Goal: Task Accomplishment & Management: Manage account settings

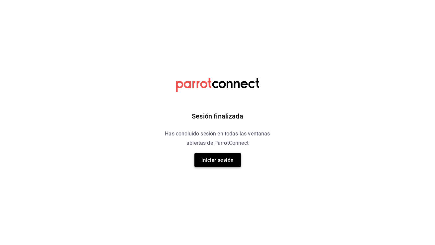
click at [233, 163] on button "Iniciar sesión" at bounding box center [217, 160] width 46 height 14
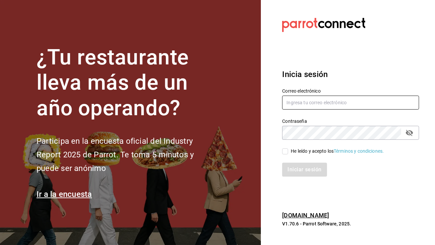
click at [311, 103] on input "text" at bounding box center [350, 103] width 137 height 14
type input "flamelbar@merida.com"
click at [284, 152] on input "He leído y acepto los Términos y condiciones." at bounding box center [285, 151] width 6 height 6
checkbox input "true"
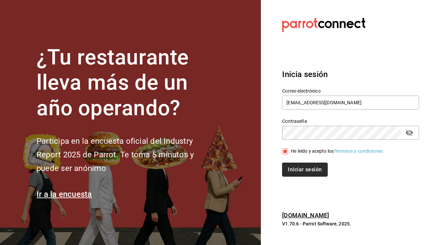
click at [296, 165] on button "Iniciar sesión" at bounding box center [304, 170] width 45 height 14
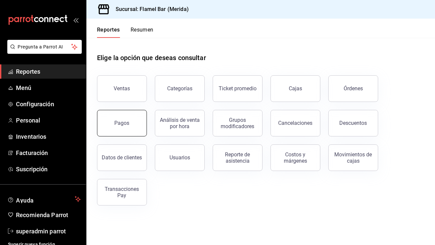
click at [114, 113] on button "Pagos" at bounding box center [122, 123] width 50 height 27
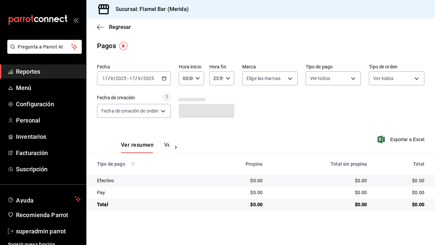
click at [166, 76] on div "[DATE] [DATE] - [DATE] [DATE]" at bounding box center [134, 78] width 74 height 14
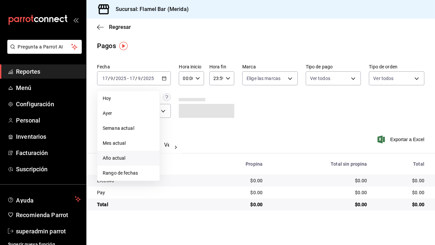
click at [125, 156] on span "Año actual" at bounding box center [128, 158] width 51 height 7
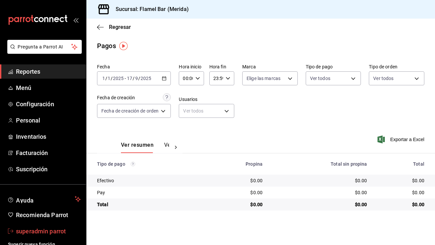
click at [44, 229] on span "superadmin parrot" at bounding box center [48, 231] width 65 height 9
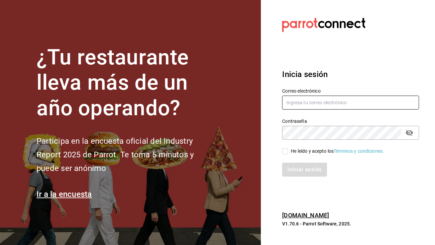
click at [290, 105] on input "text" at bounding box center [350, 103] width 137 height 14
type input "n"
type input "multiusuario@niceday.com"
click at [288, 149] on span "He leído y acepto los Términos y condiciones." at bounding box center [336, 151] width 96 height 7
click at [288, 149] on input "He leído y acepto los Términos y condiciones." at bounding box center [285, 151] width 6 height 6
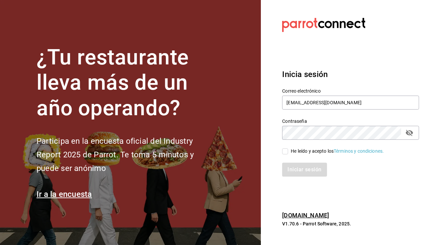
checkbox input "true"
click at [290, 176] on button "Iniciar sesión" at bounding box center [304, 170] width 45 height 14
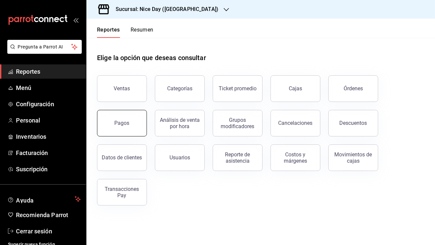
click at [138, 119] on button "Pagos" at bounding box center [122, 123] width 50 height 27
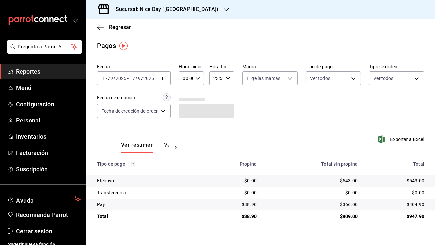
click at [165, 79] on icon "button" at bounding box center [164, 78] width 5 height 5
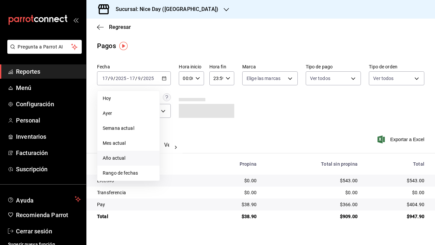
click at [130, 157] on span "Año actual" at bounding box center [128, 158] width 51 height 7
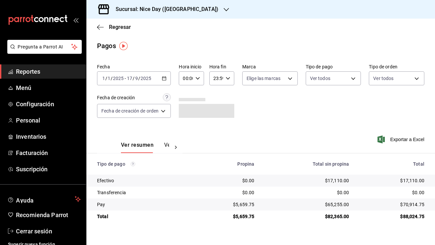
click at [133, 5] on div "Sucursal: Nice Day (Puebla)" at bounding box center [162, 9] width 140 height 19
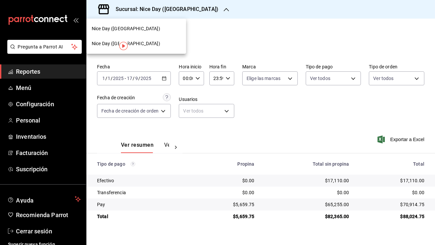
click at [142, 42] on div "Nice Day (Pánuco)" at bounding box center [136, 43] width 89 height 7
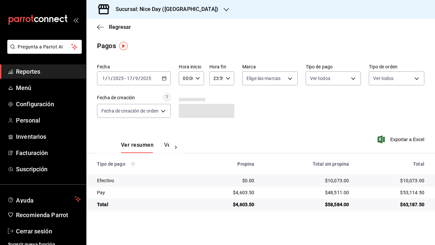
click at [167, 78] on div "2025-01-01 1 / 1 / 2025 - 2025-09-17 17 / 9 / 2025" at bounding box center [134, 78] width 74 height 14
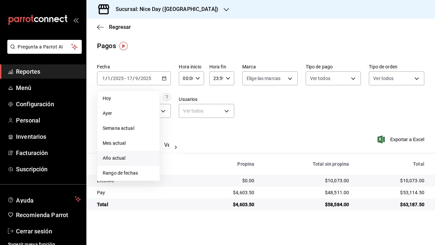
click at [128, 157] on span "Año actual" at bounding box center [128, 158] width 51 height 7
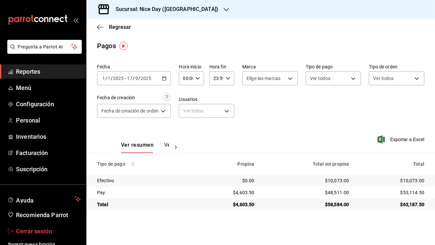
click at [47, 230] on span "Cerrar sesión" at bounding box center [48, 231] width 65 height 9
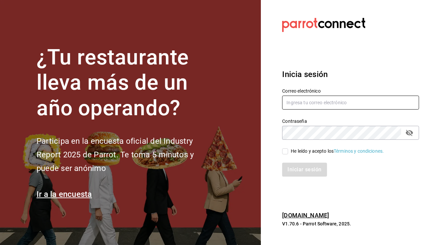
click at [297, 105] on input "text" at bounding box center [350, 103] width 137 height 14
type input "[EMAIL_ADDRESS][DOMAIN_NAME]"
click at [285, 151] on input "He leído y acepto los Términos y condiciones." at bounding box center [285, 151] width 6 height 6
checkbox input "true"
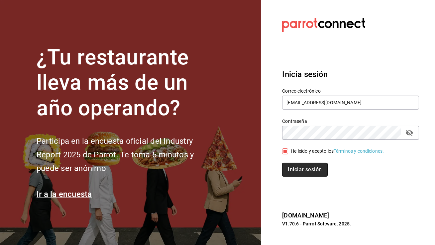
click at [293, 167] on button "Iniciar sesión" at bounding box center [304, 170] width 45 height 14
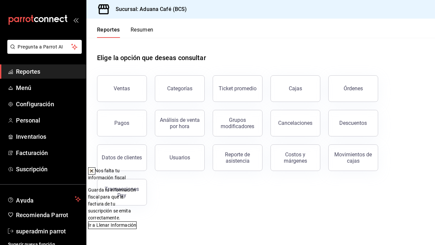
click at [93, 171] on icon at bounding box center [91, 171] width 3 height 3
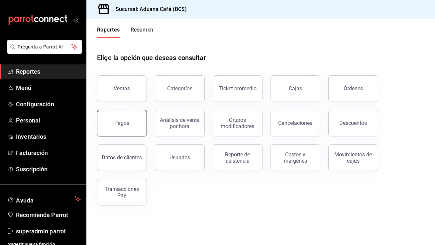
click at [126, 127] on button "Pagos" at bounding box center [122, 123] width 50 height 27
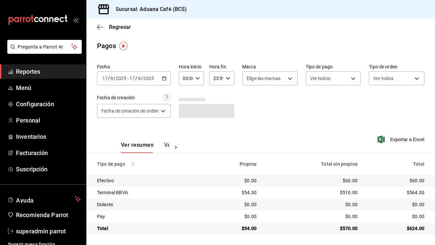
click at [156, 77] on div "[DATE] [DATE] - [DATE] [DATE]" at bounding box center [134, 78] width 74 height 14
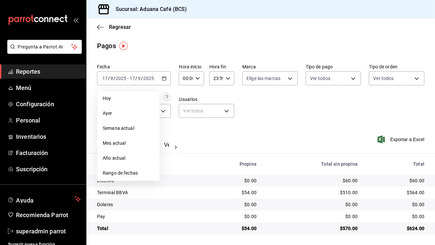
click at [132, 155] on span "Año actual" at bounding box center [128, 158] width 51 height 7
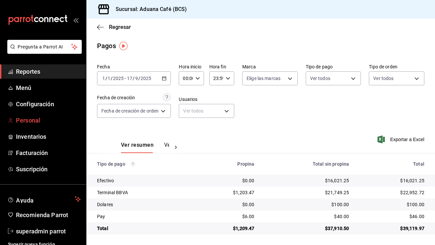
click at [41, 115] on link "Personal" at bounding box center [43, 120] width 86 height 14
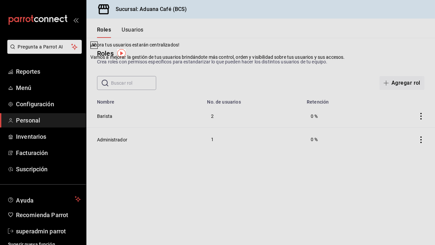
drag, startPoint x: 295, startPoint y: 65, endPoint x: 266, endPoint y: 57, distance: 30.0
click at [97, 48] on icon at bounding box center [93, 44] width 5 height 5
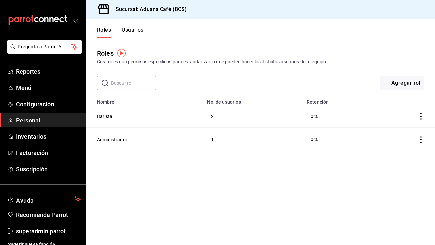
click at [130, 30] on button "Usuarios" at bounding box center [132, 32] width 22 height 11
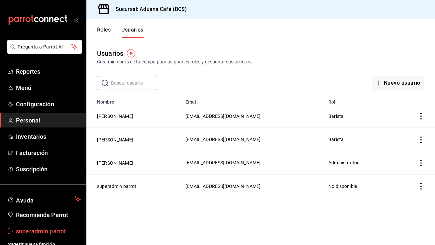
click at [40, 233] on span "superadmin parrot" at bounding box center [48, 231] width 65 height 9
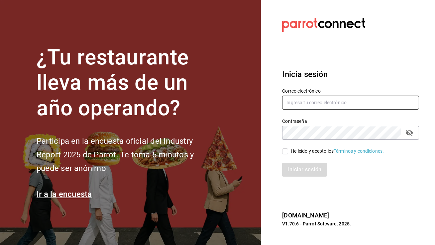
click at [373, 99] on input "text" at bounding box center [350, 103] width 137 height 14
type input "multiuser@arandas.com"
click at [285, 150] on input "He leído y acepto los Términos y condiciones." at bounding box center [285, 151] width 6 height 6
checkbox input "true"
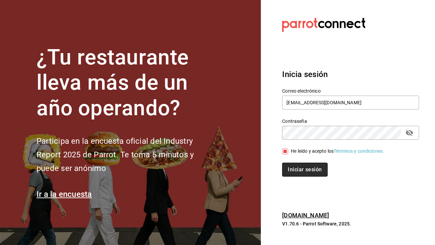
click at [291, 168] on button "Iniciar sesión" at bounding box center [304, 170] width 45 height 14
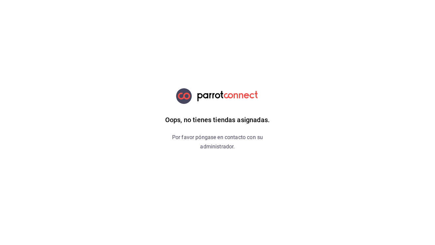
click at [286, 167] on div "Oops, no tienes tiendas asignadas. Por favor póngase en contacto con su adminis…" at bounding box center [217, 122] width 168 height 245
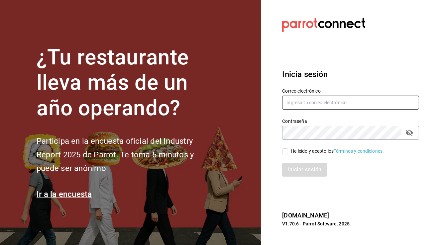
click at [312, 103] on input "text" at bounding box center [350, 103] width 137 height 14
type input "mo.ses1995@hotmail.com"
click at [284, 150] on input "He leído y acepto los Términos y condiciones." at bounding box center [285, 151] width 6 height 6
checkbox input "true"
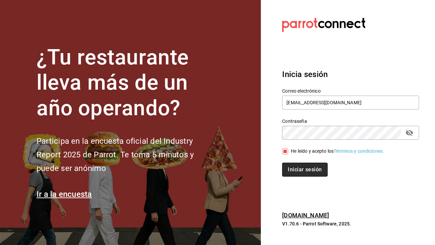
click at [298, 166] on button "Iniciar sesión" at bounding box center [304, 170] width 45 height 14
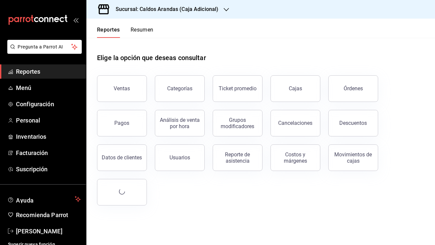
click at [156, 9] on h3 "Sucursal: Caldos Arandas (Caja Adicional)" at bounding box center [164, 9] width 108 height 8
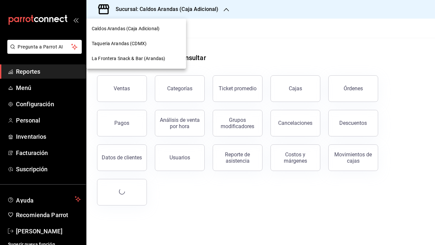
click at [138, 44] on span "Taqueria Arandas (CDMX)" at bounding box center [119, 43] width 55 height 7
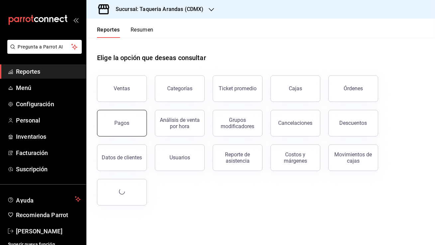
click at [118, 117] on button "Pagos" at bounding box center [122, 123] width 50 height 27
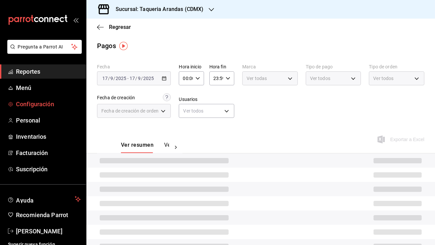
click at [45, 105] on span "Configuración" at bounding box center [48, 104] width 65 height 9
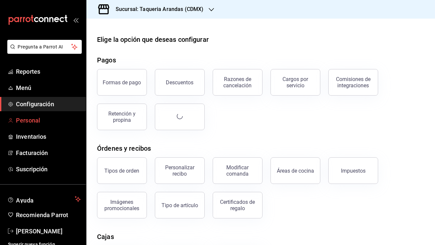
click at [44, 119] on span "Personal" at bounding box center [48, 120] width 65 height 9
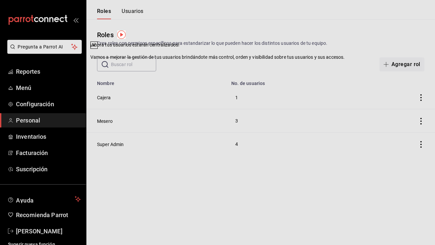
click at [97, 48] on icon at bounding box center [93, 44] width 5 height 5
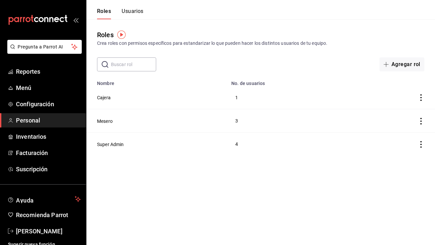
click at [124, 12] on button "Usuarios" at bounding box center [132, 13] width 22 height 11
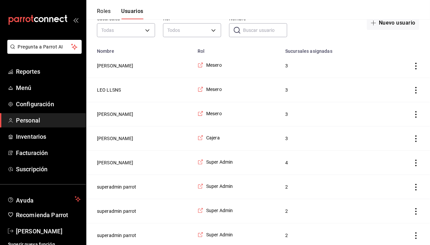
scroll to position [45, 0]
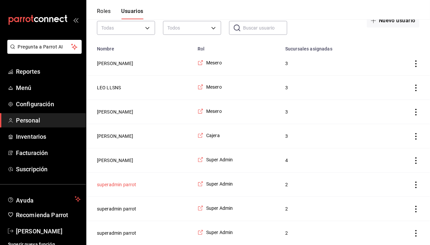
click at [122, 185] on button "superadmin parrot" at bounding box center [117, 184] width 40 height 7
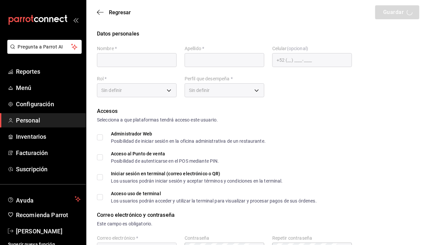
type input "superadmin"
type input "parrot"
checkbox input "true"
type input "lafrontera@arandas.com"
type input "945509"
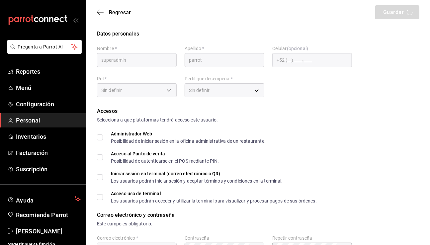
type input "fb2b7fac-9c3e-4b8c-9123-c0c24823d95d"
type input "UNDEFINED"
checkbox input "true"
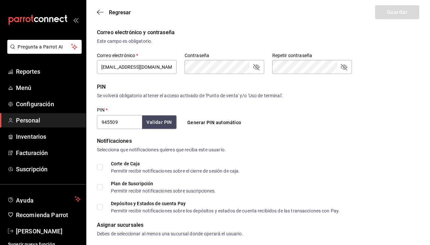
scroll to position [249, 0]
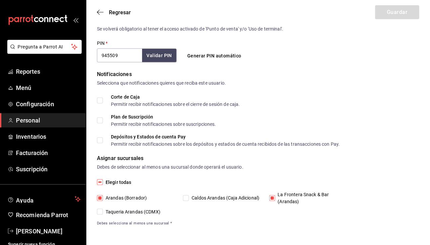
click at [185, 196] on input "Caldos Arandas (Caja Adicional)" at bounding box center [186, 198] width 6 height 6
checkbox input "true"
click at [101, 213] on input "Taqueria Arandas (CDMX)" at bounding box center [100, 212] width 6 height 6
checkbox input "true"
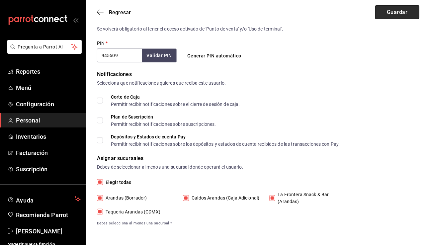
click at [392, 8] on button "Guardar" at bounding box center [397, 12] width 44 height 14
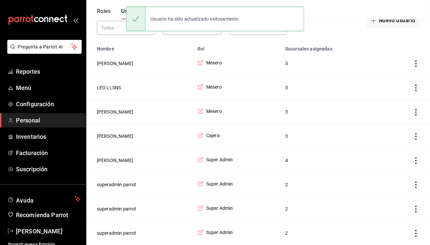
scroll to position [45, 0]
click at [126, 212] on td "superadmin parrot" at bounding box center [139, 209] width 107 height 24
click at [126, 209] on button "superadmin parrot" at bounding box center [117, 208] width 40 height 7
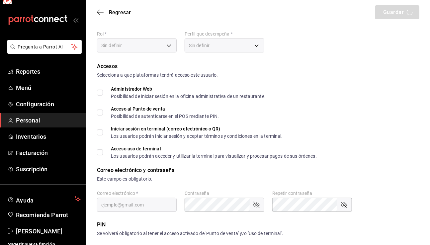
type input "superadmin"
type input "parrot"
checkbox input "true"
type input "taqueriaarandas@cdmx.com"
type input "945508"
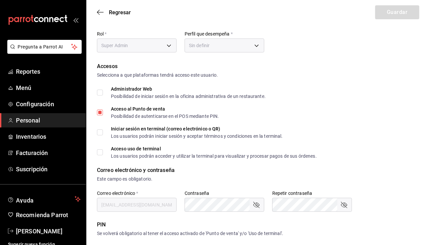
type input "fb2b7fac-9c3e-4b8c-9123-c0c24823d95d"
type input "UNDEFINED"
checkbox input "true"
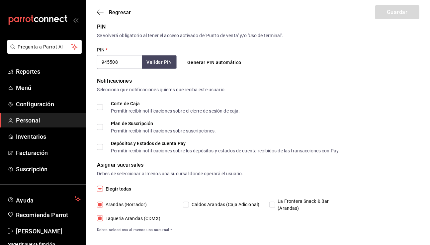
scroll to position [249, 0]
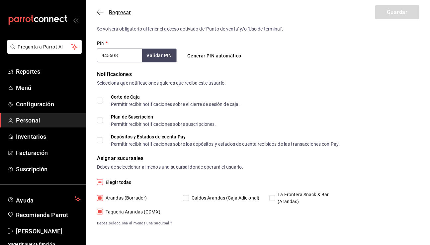
click at [99, 13] on icon "button" at bounding box center [100, 12] width 7 height 6
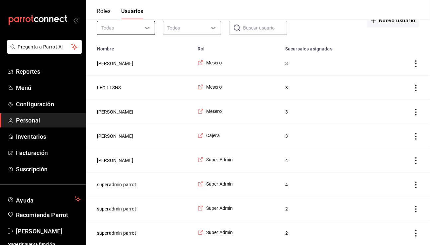
scroll to position [45, 0]
click at [132, 184] on button "superadmin parrot" at bounding box center [117, 184] width 40 height 7
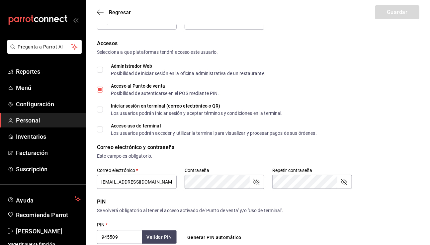
scroll to position [249, 0]
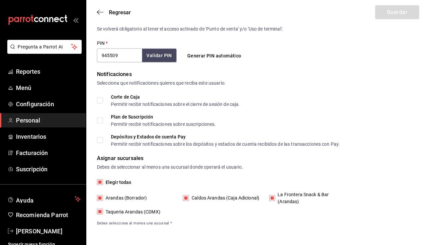
click at [186, 198] on input "Caldos Arandas (Caja Adicional)" at bounding box center [186, 198] width 6 height 6
checkbox input "false"
click at [104, 211] on span "Taqueria Arandas (CDMX)" at bounding box center [131, 211] width 57 height 7
click at [103, 211] on input "Taqueria Arandas (CDMX)" at bounding box center [100, 212] width 6 height 6
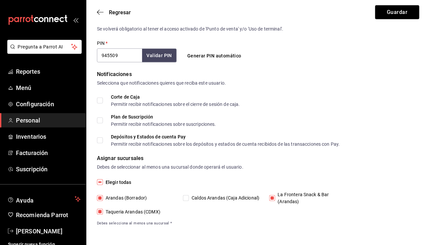
checkbox input "false"
click at [388, 8] on button "Guardar" at bounding box center [397, 12] width 44 height 14
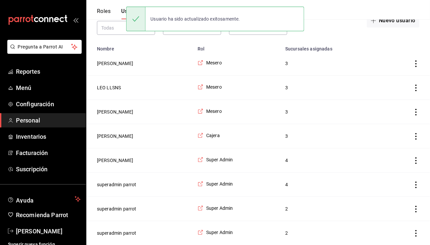
scroll to position [45, 0]
click at [129, 233] on button "superadmin parrot" at bounding box center [117, 233] width 40 height 7
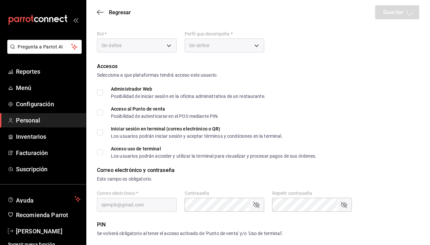
type input "superadmin"
type input "parrot"
checkbox input "true"
type input "caldosarandas@cajaadicional.com"
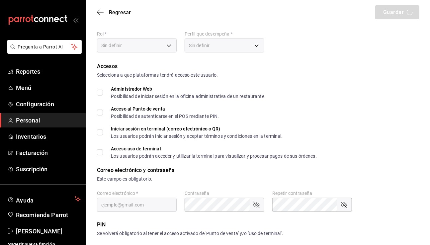
type input "945507"
type input "fb2b7fac-9c3e-4b8c-9123-c0c24823d95d"
type input "UNDEFINED"
checkbox input "true"
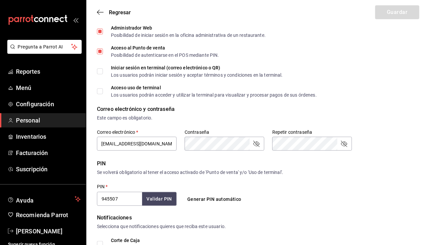
scroll to position [99, 0]
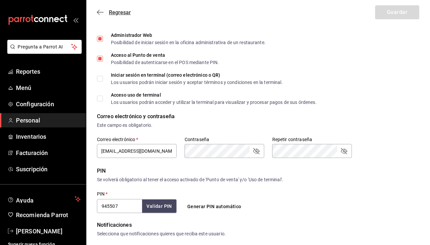
click at [104, 14] on span "Regresar" at bounding box center [114, 12] width 34 height 6
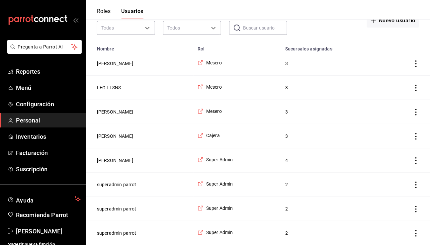
scroll to position [45, 0]
click at [389, 23] on button "Nuevo usuario" at bounding box center [393, 21] width 52 height 14
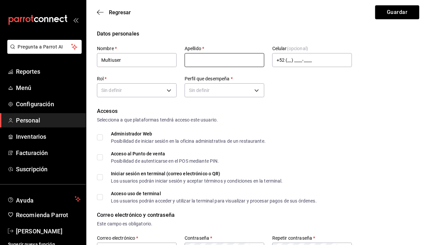
type input "Multiuser"
click at [251, 57] on input "text" at bounding box center [225, 60] width 80 height 14
type input "Parrot"
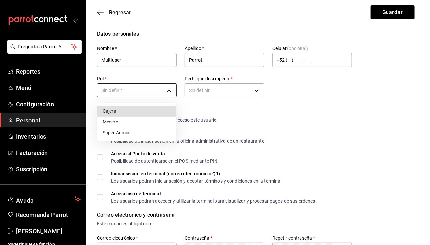
click at [142, 93] on body "Pregunta a Parrot AI Reportes Menú Configuración Personal Inventarios Facturaci…" at bounding box center [215, 247] width 430 height 495
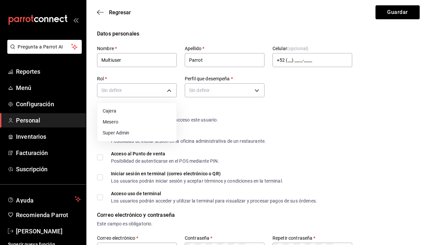
click at [138, 135] on li "Super Admin" at bounding box center [136, 132] width 79 height 11
type input "fb2b7fac-9c3e-4b8c-9123-c0c24823d95d"
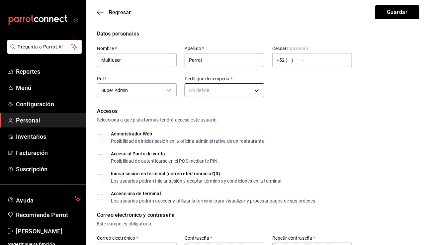
click at [220, 92] on body "Pregunta a Parrot AI Reportes Menú Configuración Personal Inventarios Facturaci…" at bounding box center [215, 247] width 430 height 495
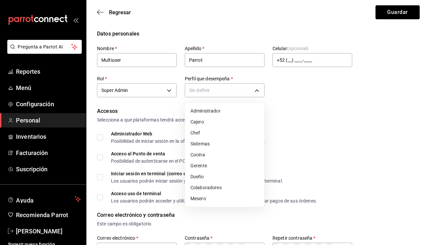
click at [219, 109] on li "Administrador" at bounding box center [224, 111] width 79 height 11
type input "ADMIN"
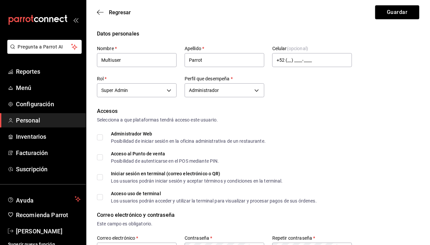
click at [104, 136] on span "Administrador Web Posibilidad de iniciar sesión en la oficina administrativa de…" at bounding box center [184, 137] width 163 height 12
click at [103, 136] on input "Administrador Web Posibilidad de iniciar sesión en la oficina administrativa de…" at bounding box center [100, 137] width 6 height 6
checkbox input "true"
click at [103, 159] on span "Acceso al Punto de venta Posibilidad de autenticarse en el POS mediante PIN." at bounding box center [161, 157] width 116 height 12
click at [103, 159] on input "Acceso al Punto de venta Posibilidad de autenticarse en el POS mediante PIN." at bounding box center [100, 157] width 6 height 6
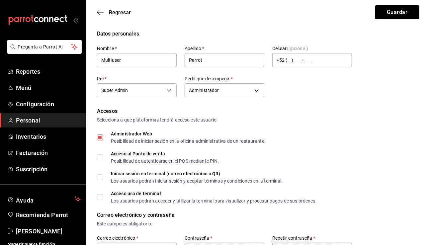
checkbox input "true"
click at [101, 177] on input "Iniciar sesión en terminal (correo electrónico o QR) Los usuarios podrán inicia…" at bounding box center [100, 177] width 6 height 6
checkbox input "true"
click at [102, 197] on input "Acceso uso de terminal Los usuarios podrán acceder y utilizar la terminal para …" at bounding box center [100, 197] width 6 height 6
checkbox input "true"
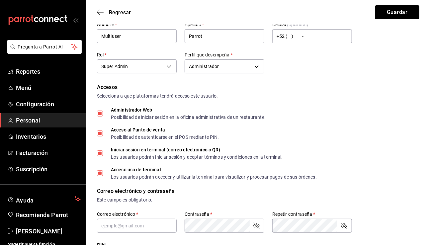
scroll to position [24, 0]
click at [128, 223] on input "text" at bounding box center [137, 225] width 80 height 14
paste input "multiuser@arandas.com"
type input "multiuser@arandas.com"
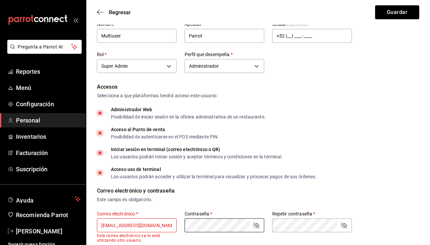
drag, startPoint x: 186, startPoint y: 209, endPoint x: 172, endPoint y: 211, distance: 14.5
click at [186, 208] on div "Correo electrónico y contraseña Este campo es obligatorio. Correo electrónico  …" at bounding box center [258, 215] width 322 height 56
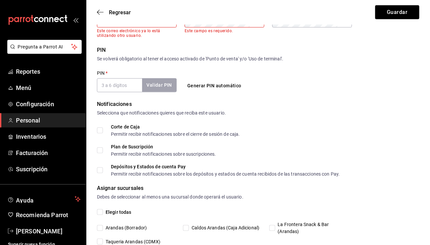
scroll to position [199, 0]
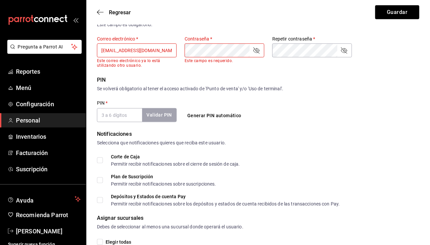
click at [102, 8] on div "Regresar Guardar" at bounding box center [258, 12] width 344 height 25
click at [100, 13] on icon "button" at bounding box center [100, 12] width 7 height 6
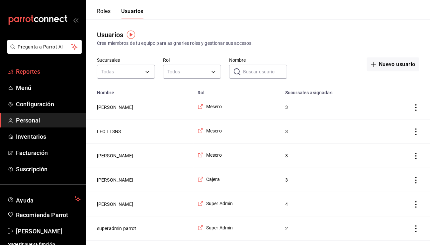
click at [44, 72] on span "Reportes" at bounding box center [48, 71] width 65 height 9
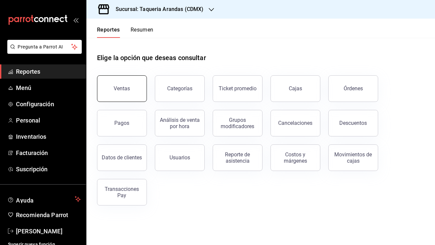
click at [129, 94] on button "Ventas" at bounding box center [122, 88] width 50 height 27
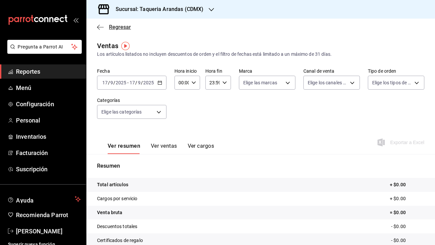
click at [103, 25] on icon "button" at bounding box center [100, 27] width 7 height 6
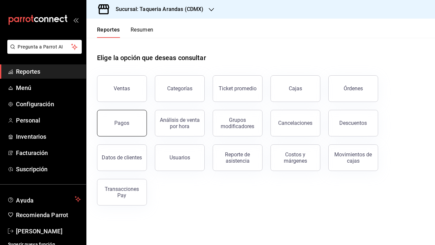
click at [135, 127] on button "Pagos" at bounding box center [122, 123] width 50 height 27
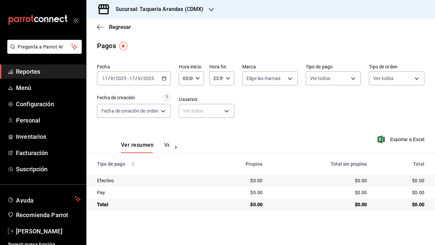
click at [161, 81] on div "[DATE] [DATE] - [DATE] [DATE]" at bounding box center [134, 78] width 74 height 14
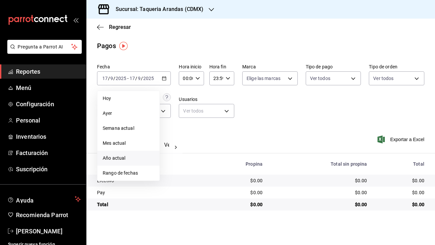
click at [122, 159] on span "Año actual" at bounding box center [128, 158] width 51 height 7
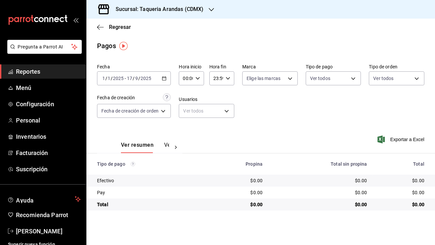
click at [175, 7] on h3 "Sucursal: Taqueria Arandas (CDMX)" at bounding box center [156, 9] width 93 height 8
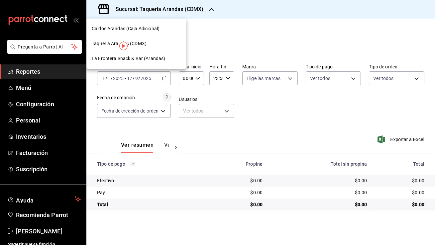
click at [153, 33] on div "Caldos Arandas (Caja Adicional)" at bounding box center [136, 28] width 100 height 15
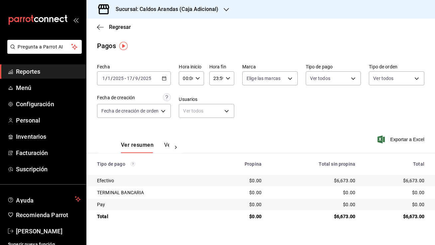
click at [165, 76] on icon "button" at bounding box center [164, 78] width 5 height 5
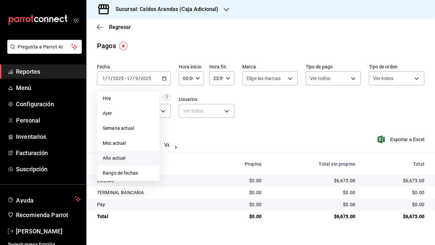
click at [129, 157] on span "Año actual" at bounding box center [128, 158] width 51 height 7
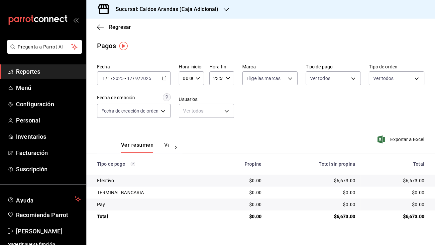
click at [160, 10] on h3 "Sucursal: Caldos Arandas (Caja Adicional)" at bounding box center [164, 9] width 108 height 8
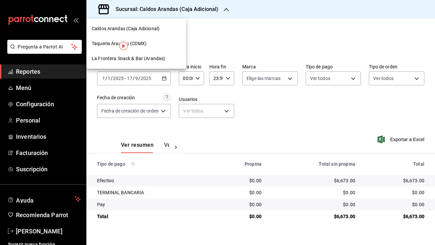
click at [149, 61] on span "La Frontera Snack & Bar (Arandas)" at bounding box center [128, 58] width 73 height 7
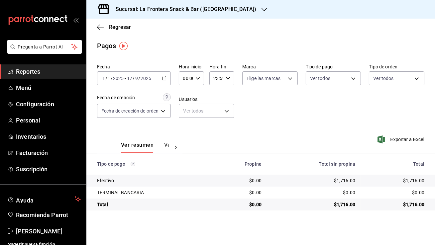
click at [167, 77] on div "2025-01-01 1 / 1 / 2025 - 2025-09-17 17 / 9 / 2025" at bounding box center [134, 78] width 74 height 14
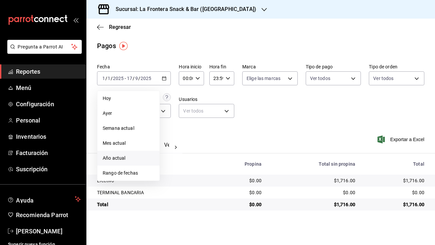
click at [130, 155] on span "Año actual" at bounding box center [128, 158] width 51 height 7
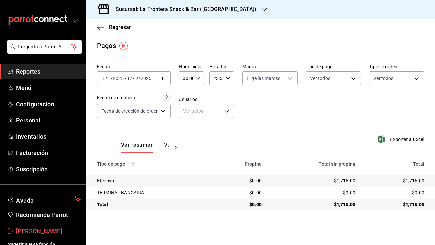
click at [28, 234] on span "Moyses Vallejo" at bounding box center [48, 231] width 65 height 9
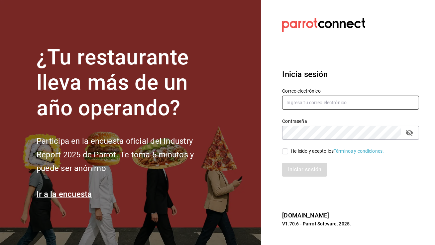
click at [319, 102] on input "text" at bounding box center [350, 103] width 137 height 14
type input "tacospilo@nl.com"
click at [284, 147] on div "He leído y acepto los Términos y condiciones." at bounding box center [346, 147] width 145 height 15
click at [283, 151] on input "He leído y acepto los Términos y condiciones." at bounding box center [285, 151] width 6 height 6
checkbox input "true"
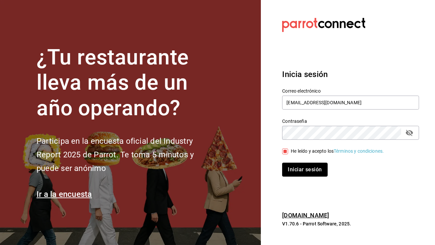
click at [300, 171] on button "Iniciar sesión" at bounding box center [304, 170] width 45 height 14
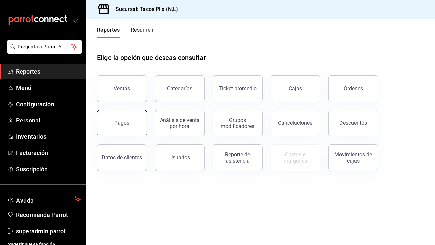
click at [130, 118] on button "Pagos" at bounding box center [122, 123] width 50 height 27
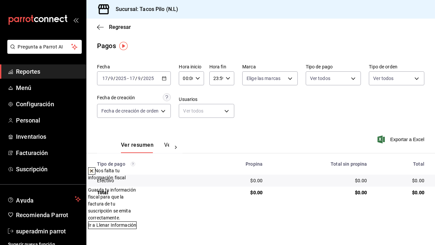
click at [164, 80] on icon "button" at bounding box center [164, 78] width 5 height 5
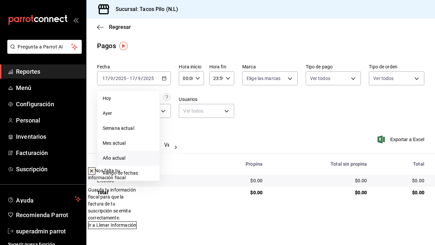
click at [127, 154] on li "Año actual" at bounding box center [128, 158] width 62 height 15
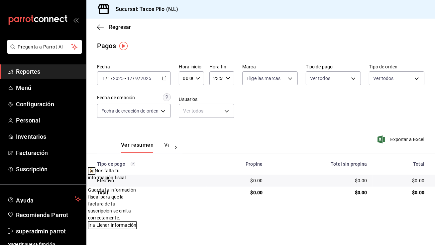
click at [94, 174] on icon at bounding box center [91, 170] width 5 height 5
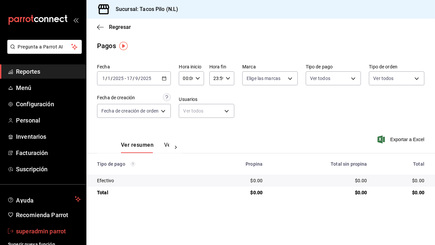
click at [30, 227] on span "superadmin parrot" at bounding box center [48, 231] width 65 height 9
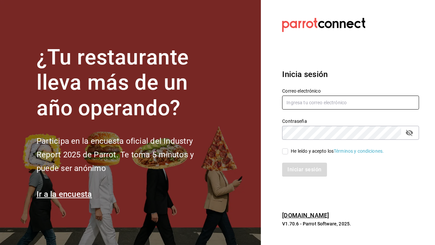
click at [300, 101] on input "text" at bounding box center [350, 103] width 137 height 14
type input "shawarmahouse@qro.com"
click at [288, 152] on span "He leído y acepto los Términos y condiciones." at bounding box center [336, 151] width 96 height 7
click at [288, 152] on input "He leído y acepto los Términos y condiciones." at bounding box center [285, 151] width 6 height 6
checkbox input "true"
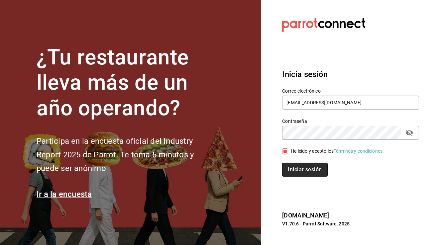
click at [292, 164] on button "Iniciar sesión" at bounding box center [304, 170] width 45 height 14
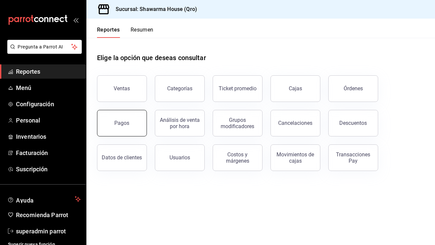
click at [133, 117] on button "Pagos" at bounding box center [122, 123] width 50 height 27
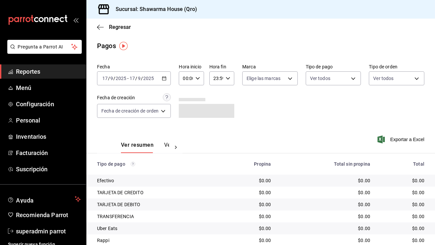
click at [166, 77] on icon "button" at bounding box center [164, 78] width 5 height 5
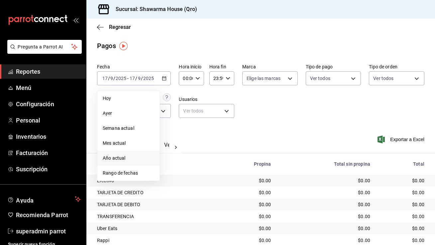
click at [127, 158] on span "Año actual" at bounding box center [128, 158] width 51 height 7
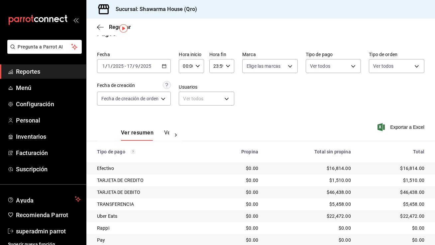
scroll to position [36, 0]
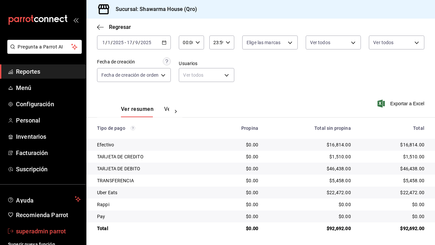
click at [53, 234] on span "superadmin parrot" at bounding box center [48, 231] width 65 height 9
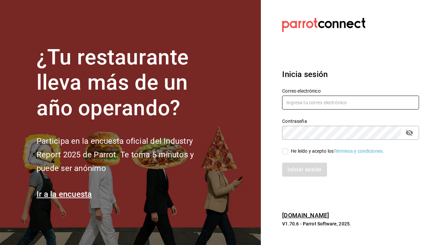
click at [332, 99] on input "text" at bounding box center [350, 103] width 137 height 14
type input "[EMAIL_ADDRESS][DOMAIN_NAME]"
click at [284, 151] on input "He leído y acepto los Términos y condiciones." at bounding box center [285, 151] width 6 height 6
checkbox input "true"
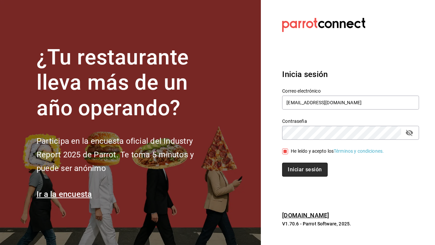
click at [293, 166] on button "Iniciar sesión" at bounding box center [304, 170] width 45 height 14
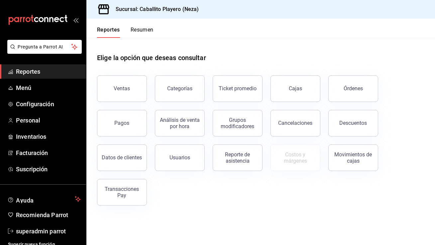
click at [119, 127] on button "Pagos" at bounding box center [122, 123] width 50 height 27
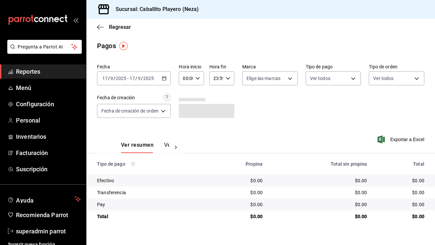
click at [162, 77] on div "[DATE] [DATE] - [DATE] [DATE]" at bounding box center [134, 78] width 74 height 14
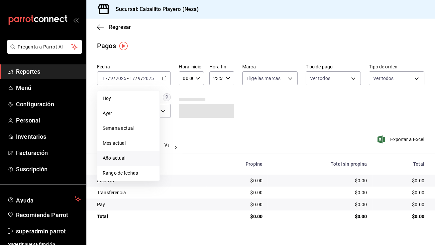
click at [122, 158] on span "Año actual" at bounding box center [128, 158] width 51 height 7
